Goal: Find contact information: Find contact information

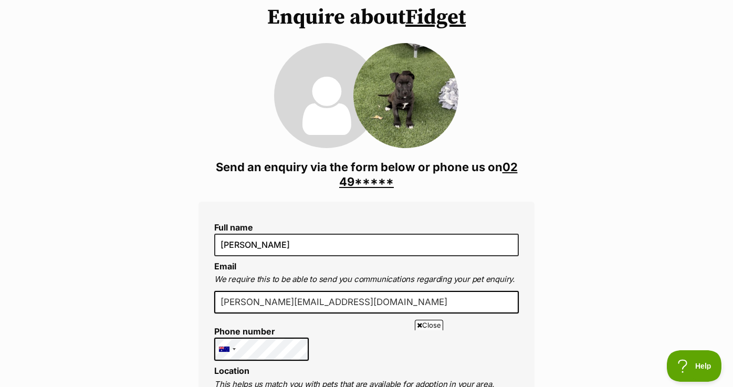
scroll to position [63, 0]
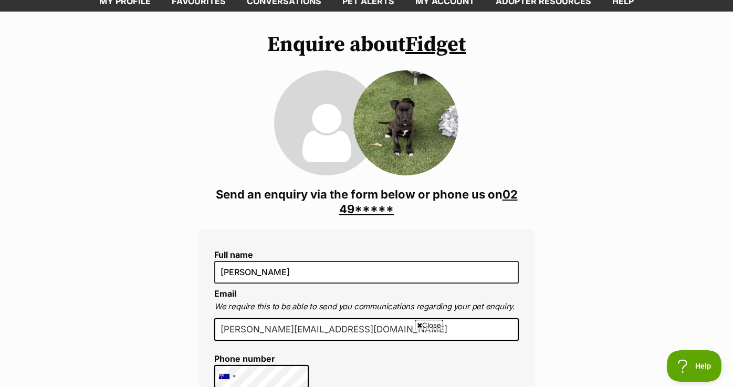
click at [373, 206] on link "02 49*****" at bounding box center [428, 201] width 178 height 28
click at [373, 206] on link "02 4939 1555" at bounding box center [443, 201] width 181 height 28
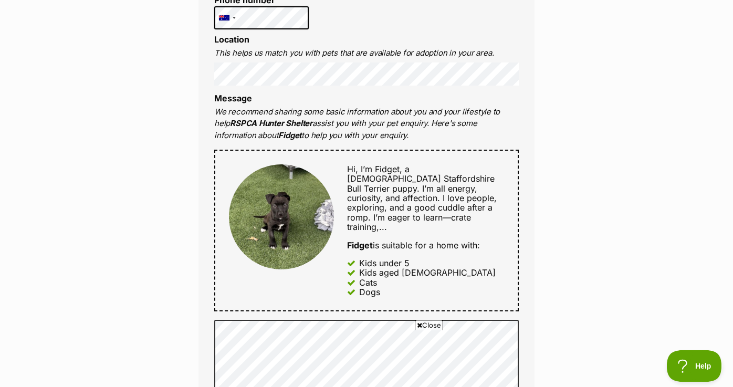
scroll to position [428, 0]
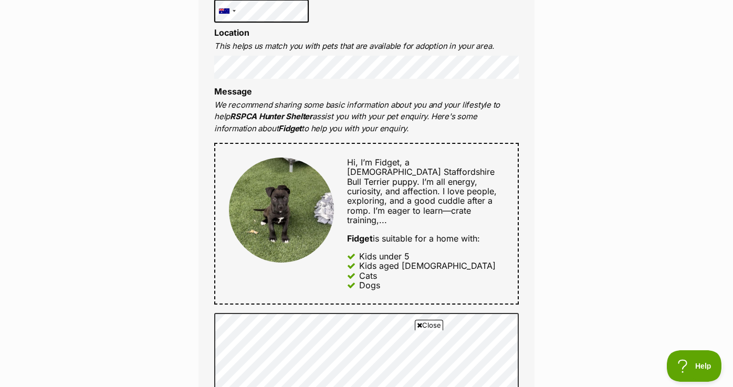
click at [425, 325] on span "Close" at bounding box center [429, 325] width 28 height 10
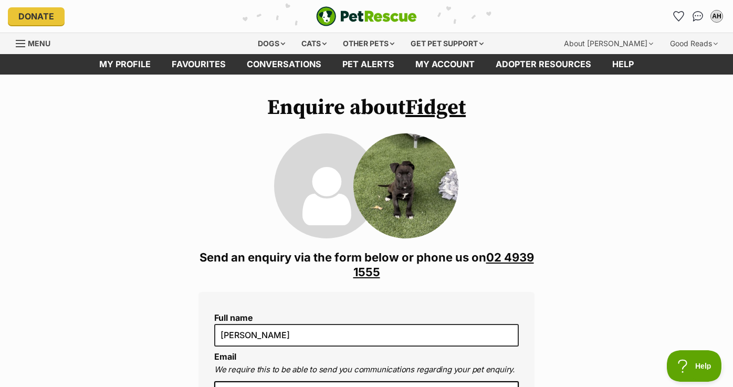
scroll to position [0, 0]
click at [430, 111] on link "Fidget" at bounding box center [435, 107] width 60 height 26
